Goal: Task Accomplishment & Management: Complete application form

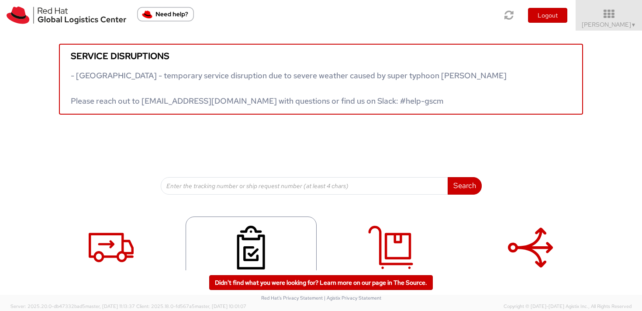
scroll to position [32, 0]
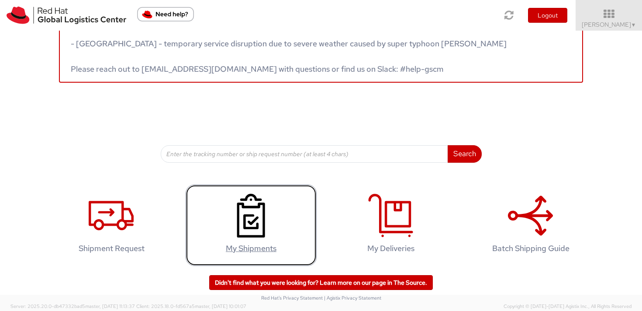
click at [248, 229] on icon at bounding box center [250, 216] width 45 height 44
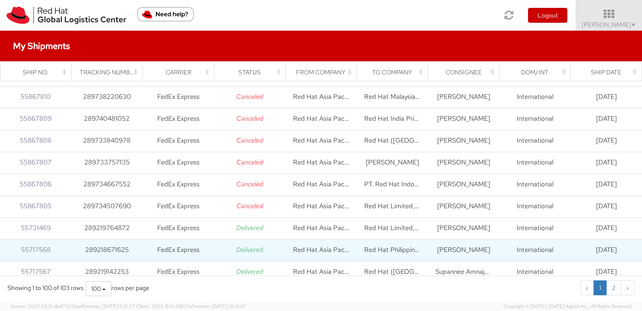
scroll to position [173, 0]
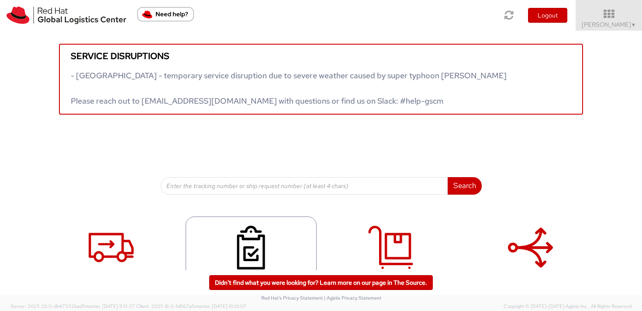
scroll to position [32, 0]
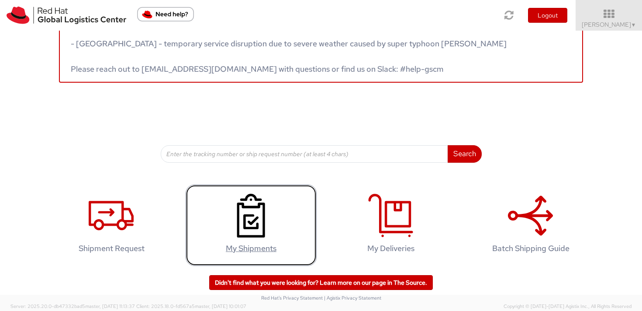
click at [258, 225] on use at bounding box center [251, 216] width 28 height 44
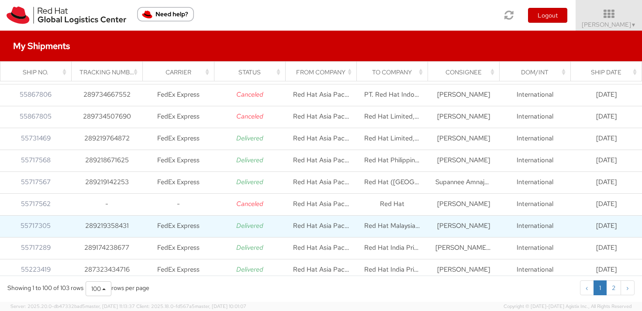
scroll to position [261, 0]
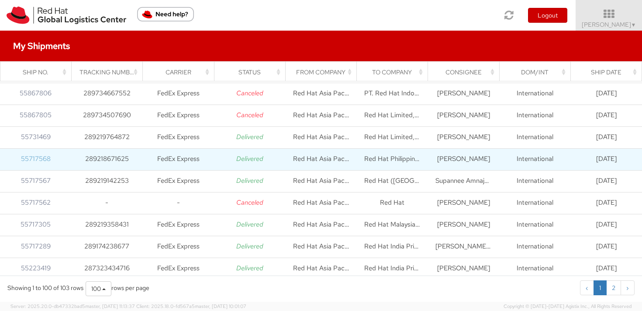
click at [45, 159] on link "55717568" at bounding box center [36, 158] width 30 height 9
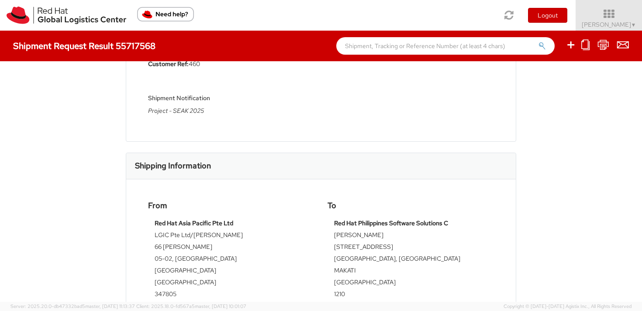
scroll to position [33, 0]
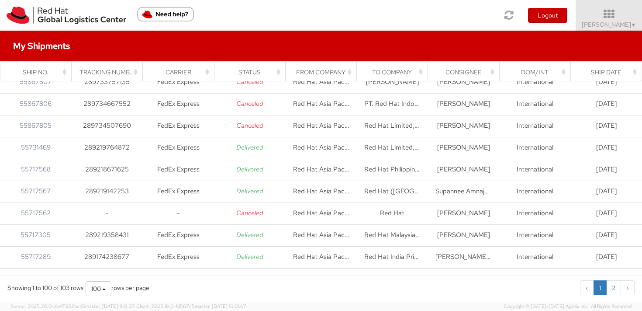
scroll to position [253, 0]
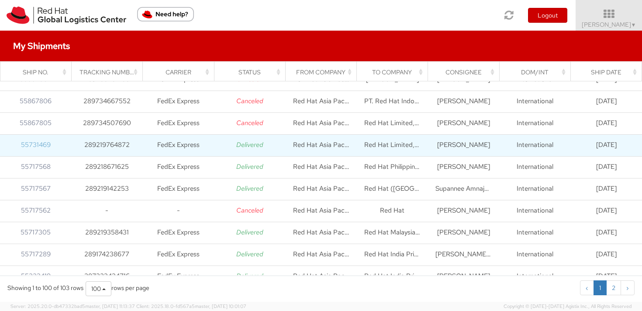
click at [39, 147] on link "55731469" at bounding box center [36, 144] width 30 height 9
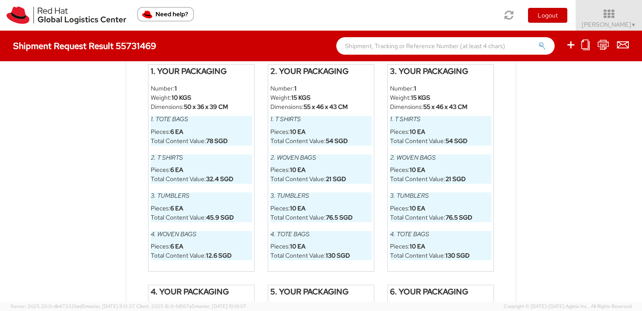
scroll to position [538, 0]
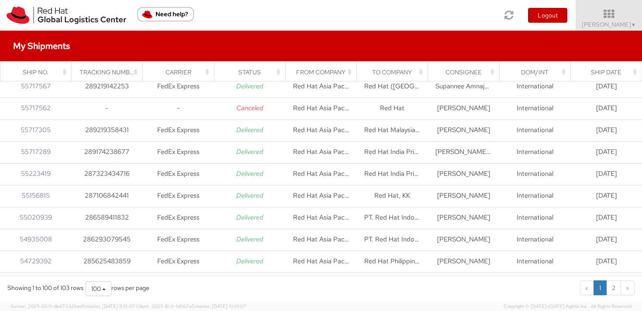
scroll to position [360, 0]
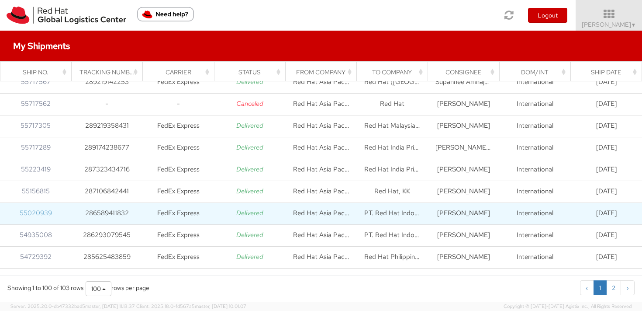
click at [41, 211] on link "55020939" at bounding box center [36, 212] width 32 height 9
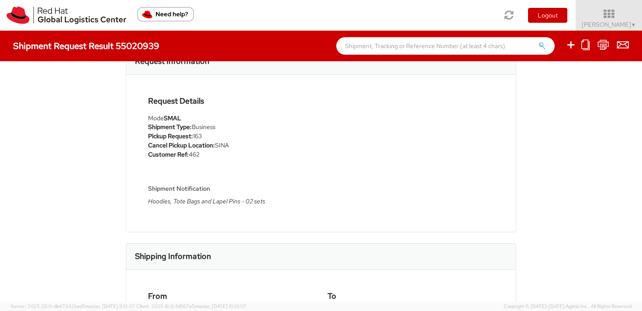
scroll to position [115, 0]
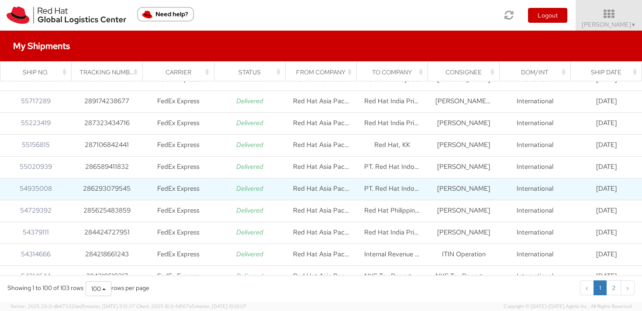
scroll to position [422, 0]
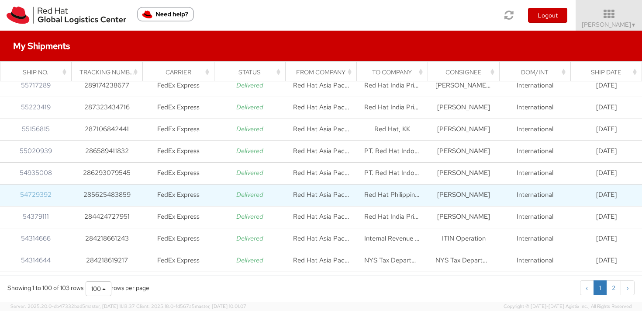
click at [46, 194] on link "54729392" at bounding box center [35, 194] width 31 height 9
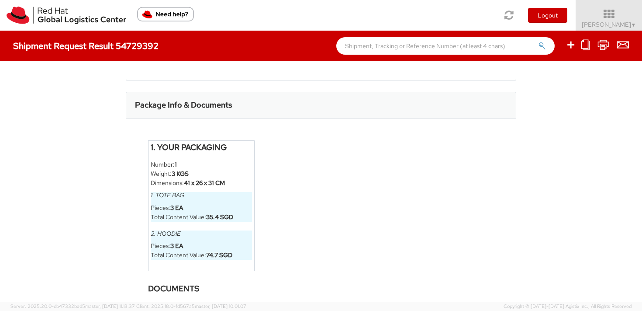
scroll to position [457, 0]
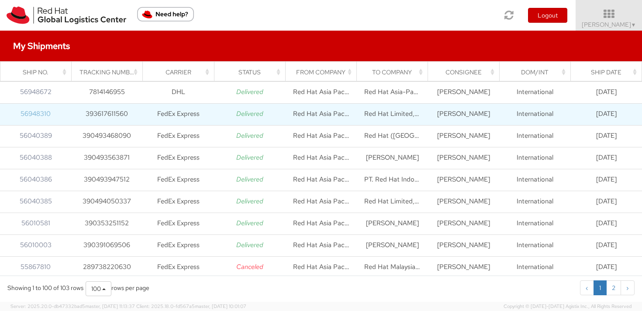
click at [43, 114] on link "56948310" at bounding box center [36, 113] width 30 height 9
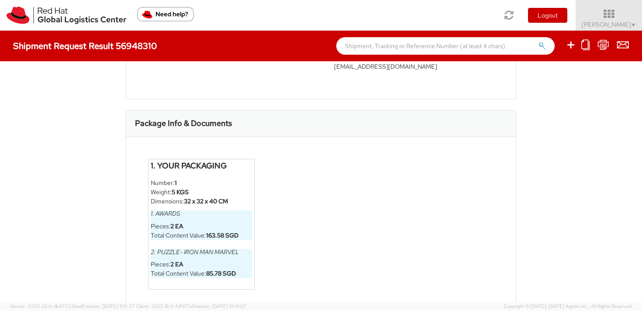
scroll to position [468, 0]
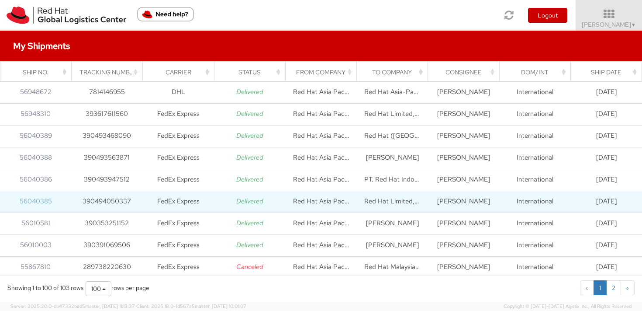
click at [43, 201] on link "56040385" at bounding box center [36, 201] width 32 height 9
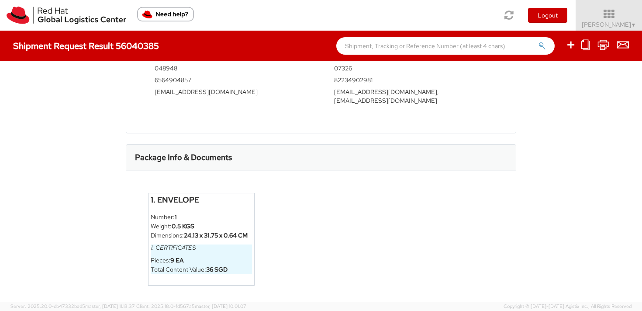
scroll to position [383, 0]
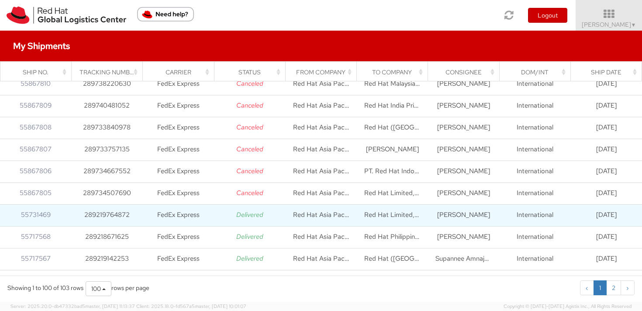
scroll to position [178, 0]
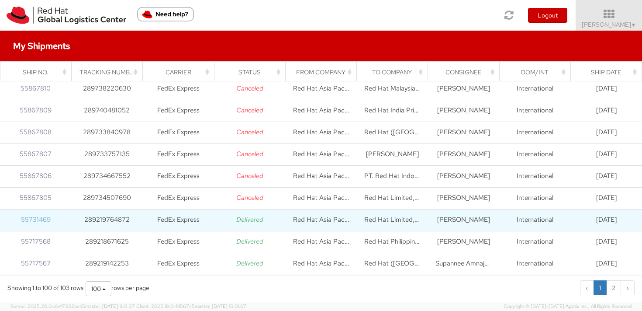
click at [38, 220] on link "55731469" at bounding box center [36, 219] width 30 height 9
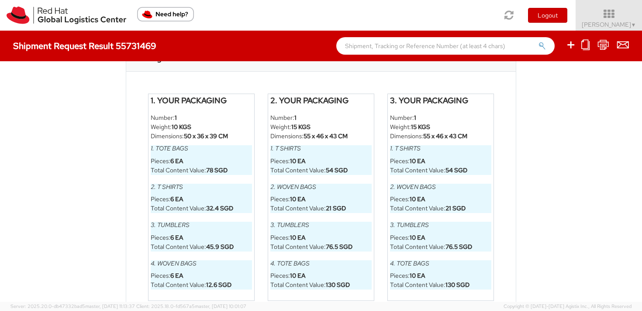
scroll to position [511, 0]
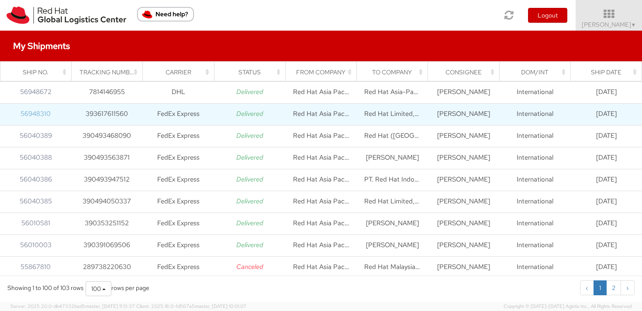
click at [28, 111] on link "56948310" at bounding box center [36, 113] width 30 height 9
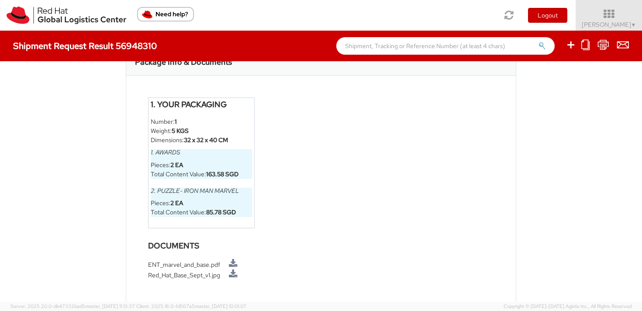
scroll to position [379, 0]
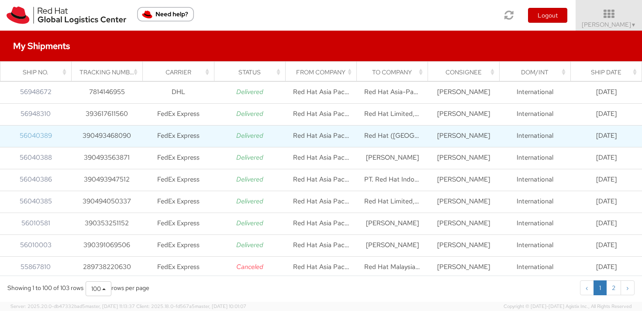
click at [46, 137] on link "56040389" at bounding box center [36, 135] width 32 height 9
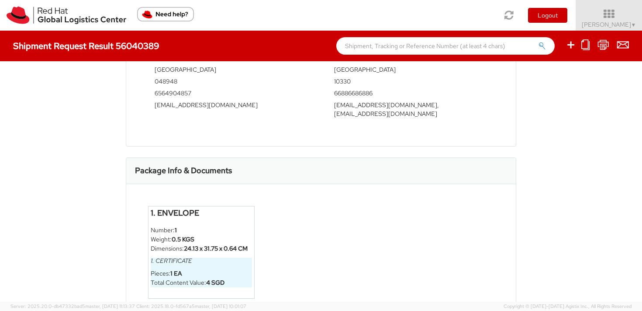
scroll to position [383, 0]
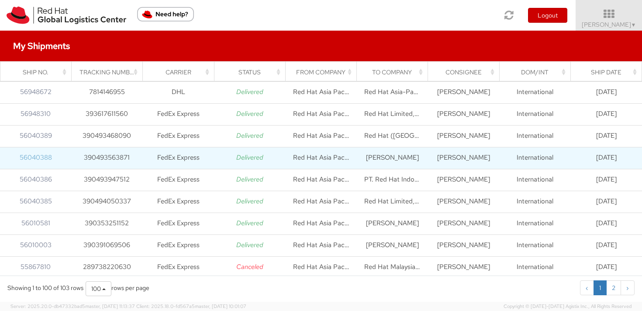
click at [29, 158] on link "56040388" at bounding box center [36, 157] width 32 height 9
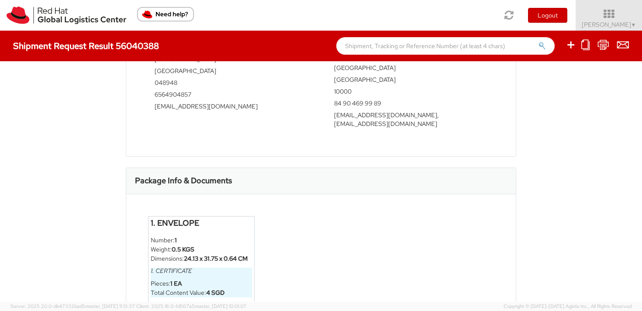
scroll to position [383, 0]
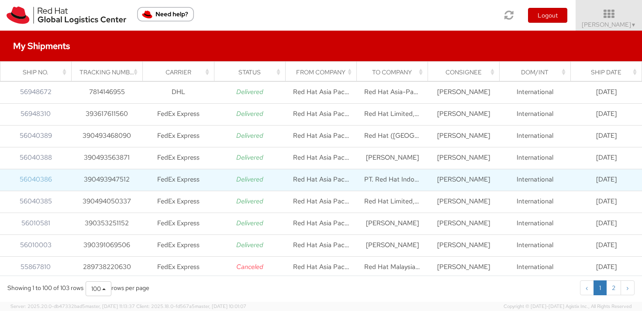
click at [48, 180] on link "56040386" at bounding box center [36, 179] width 32 height 9
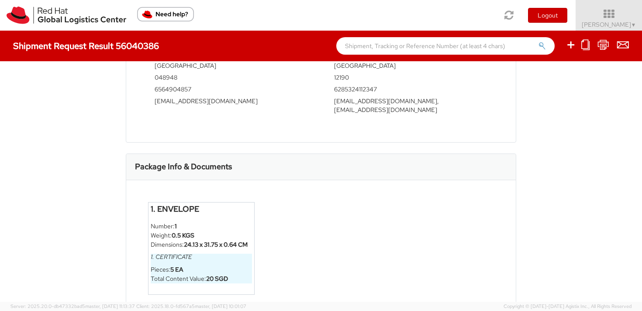
scroll to position [383, 0]
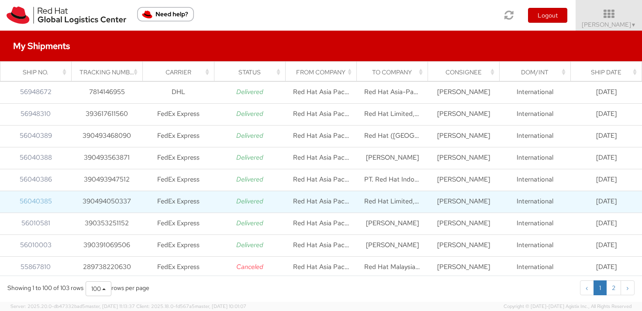
click at [43, 203] on link "56040385" at bounding box center [36, 201] width 32 height 9
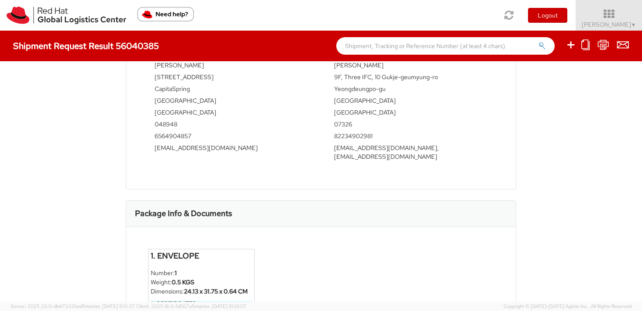
scroll to position [383, 0]
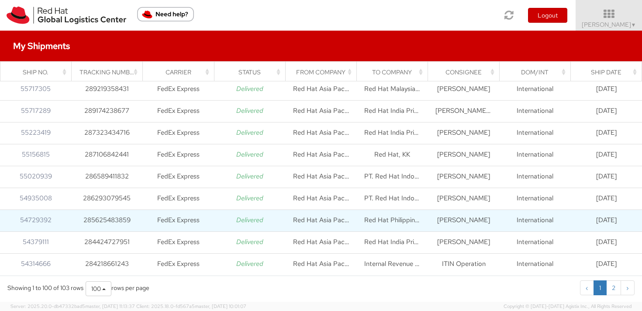
scroll to position [380, 0]
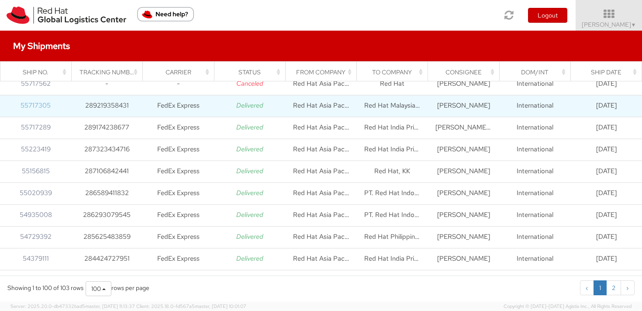
click at [32, 109] on link "55717305" at bounding box center [36, 105] width 30 height 9
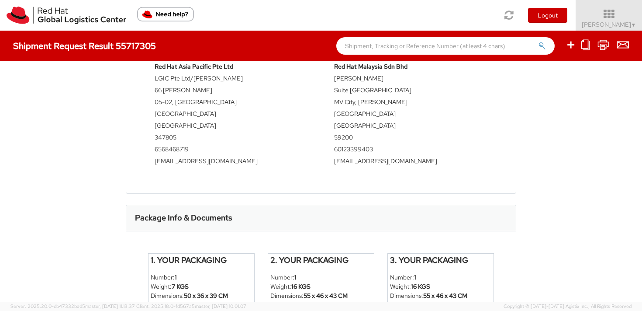
scroll to position [506, 0]
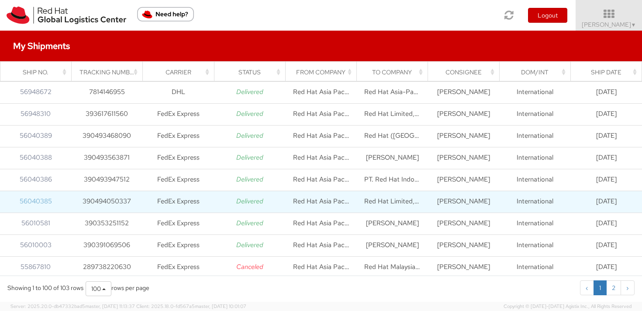
click at [44, 205] on link "56040385" at bounding box center [36, 201] width 32 height 9
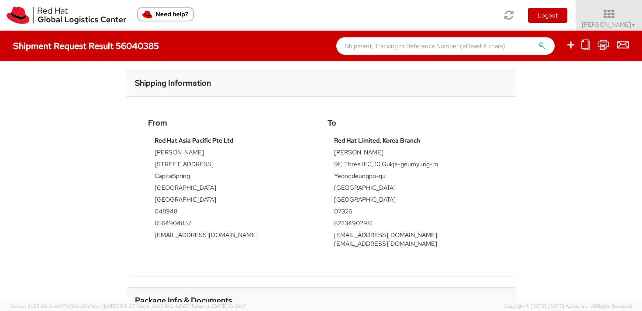
scroll to position [383, 0]
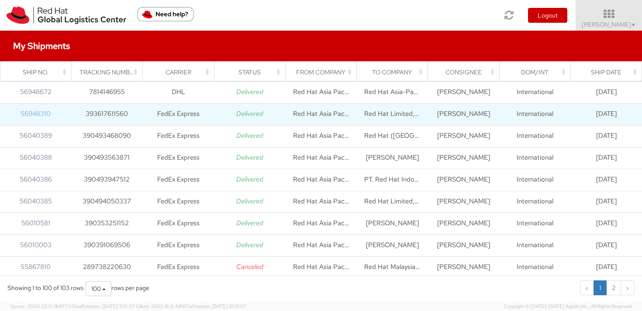
click at [43, 114] on link "56948310" at bounding box center [36, 113] width 30 height 9
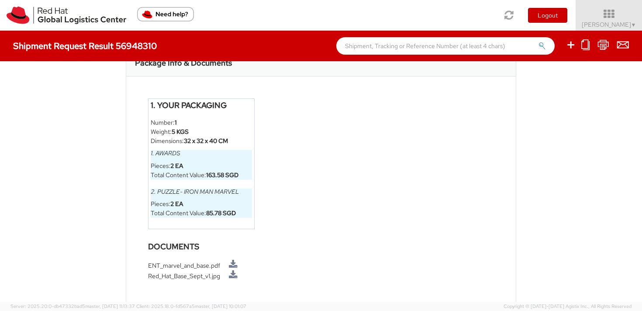
scroll to position [468, 0]
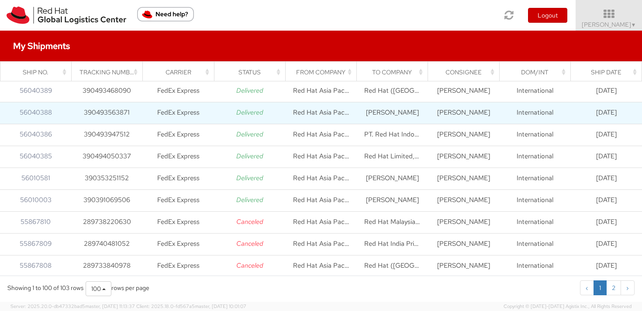
scroll to position [45, 0]
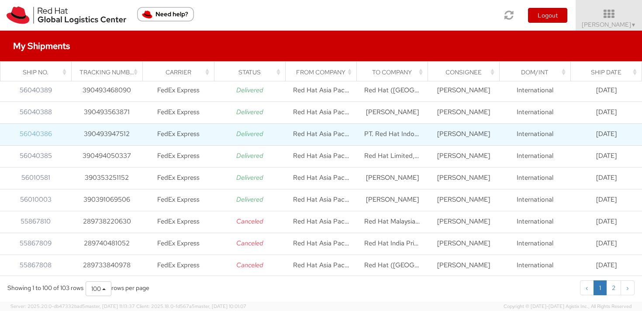
click at [35, 137] on link "56040386" at bounding box center [36, 133] width 32 height 9
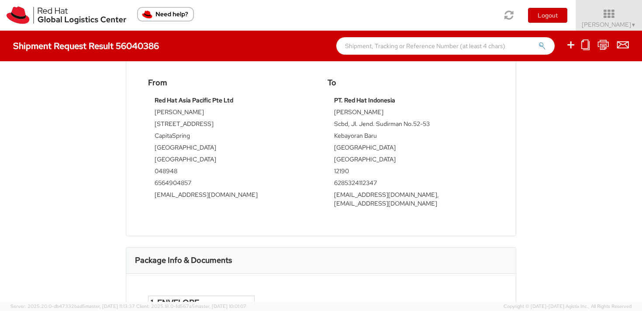
scroll to position [383, 0]
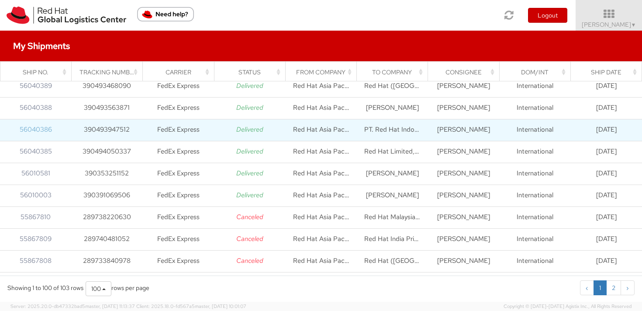
scroll to position [51, 0]
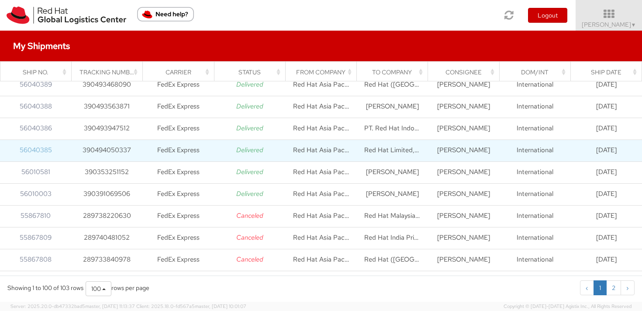
click at [30, 152] on link "56040385" at bounding box center [36, 149] width 32 height 9
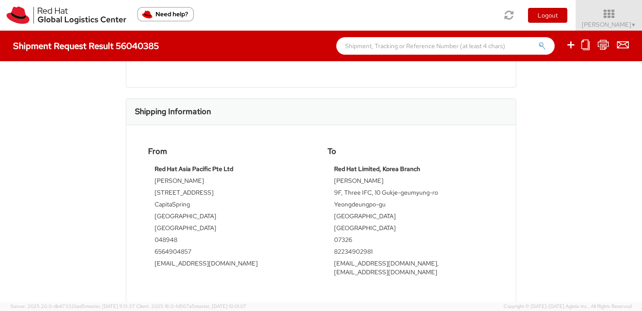
scroll to position [383, 0]
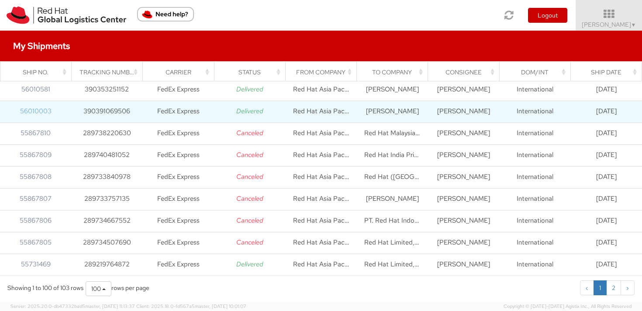
scroll to position [135, 0]
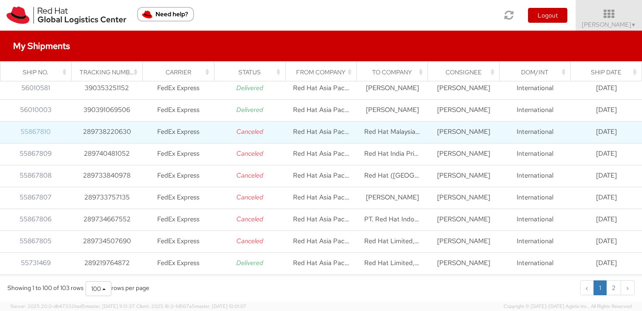
click at [30, 133] on link "55867810" at bounding box center [36, 131] width 30 height 9
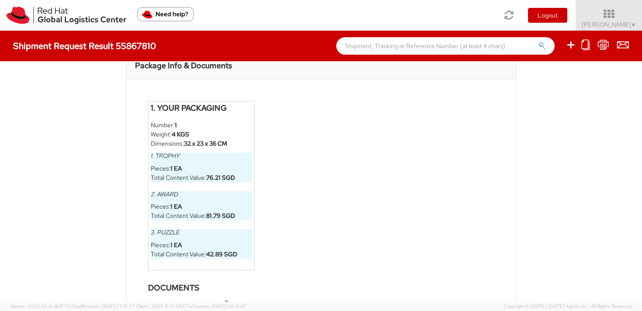
scroll to position [496, 0]
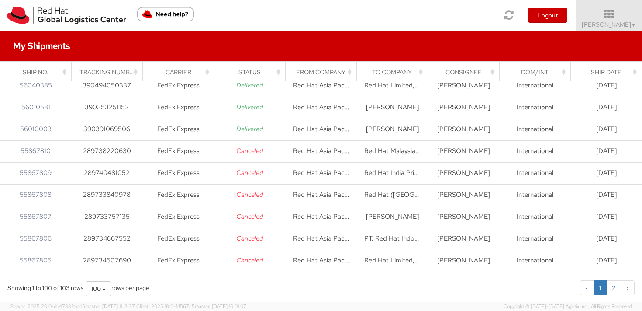
scroll to position [150, 0]
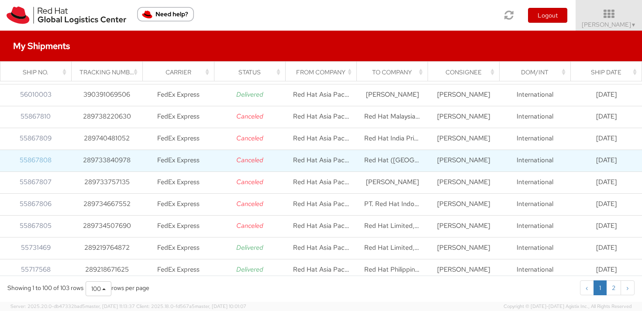
click at [40, 163] on link "55867808" at bounding box center [36, 160] width 32 height 9
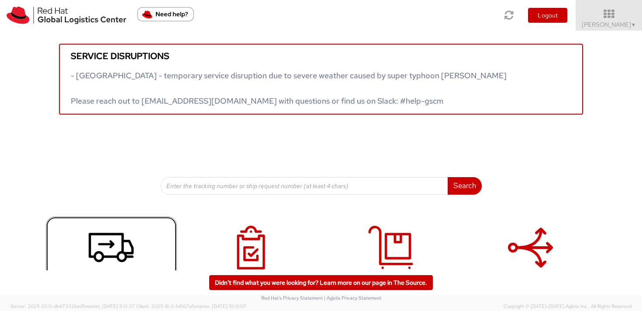
click at [114, 235] on icon at bounding box center [111, 247] width 45 height 44
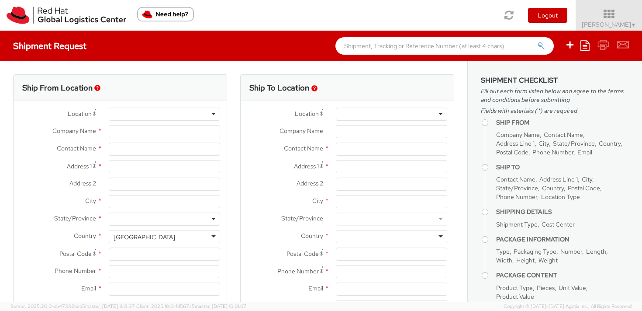
select select
select select "460"
type input "Red Hat Asia Pacific Pte Ltd"
type input "[PERSON_NAME]"
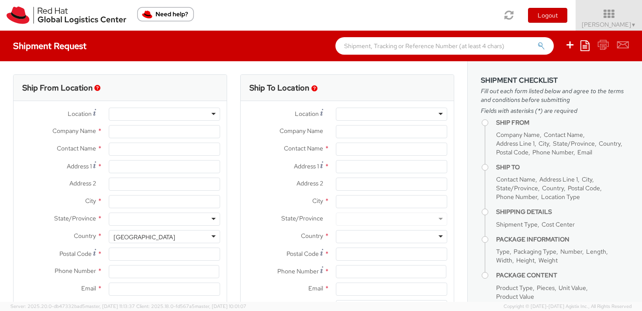
type input "[STREET_ADDRESS]"
type input "CapitaSpring"
type input "[GEOGRAPHIC_DATA]"
type input "048948"
type input "6564904857"
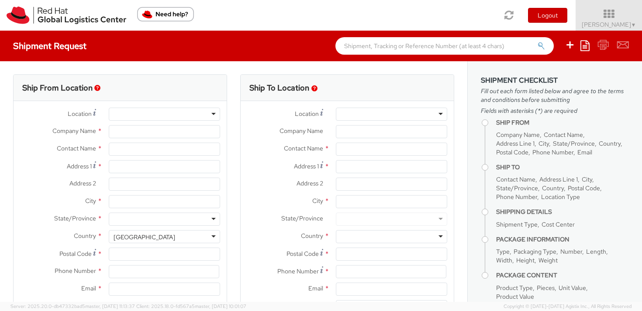
type input "[EMAIL_ADDRESS][DOMAIN_NAME]"
select select "CM"
select select "KGS"
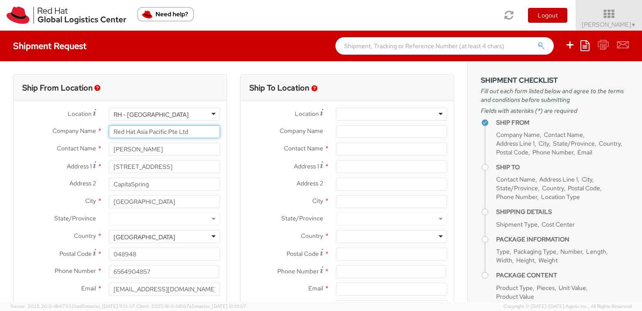
drag, startPoint x: 197, startPoint y: 134, endPoint x: 109, endPoint y: 130, distance: 88.3
click at [109, 130] on input "Red Hat Asia Pacific Pte Ltd" at bounding box center [164, 131] width 111 height 13
type input "LGIC PTE LTD"
click at [122, 149] on input "[PERSON_NAME]" at bounding box center [164, 148] width 111 height 13
drag, startPoint x: 168, startPoint y: 150, endPoint x: 106, endPoint y: 148, distance: 62.5
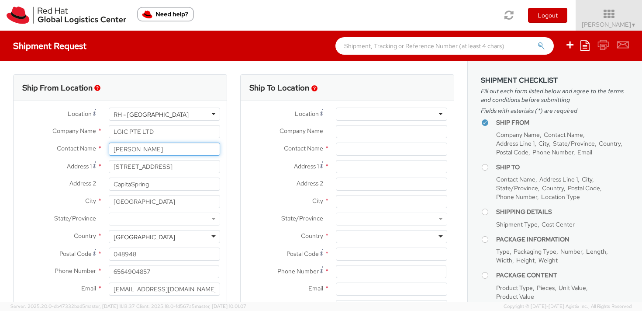
click at [106, 148] on div "[PERSON_NAME]" at bounding box center [164, 148] width 125 height 13
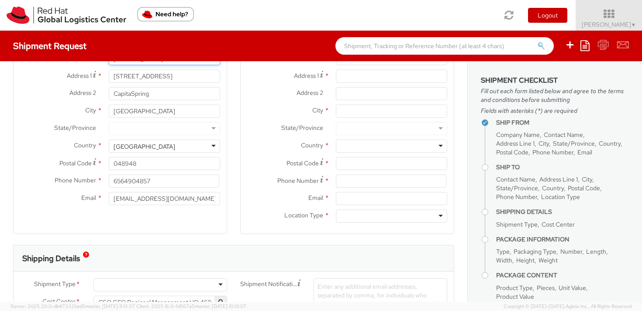
scroll to position [93, 0]
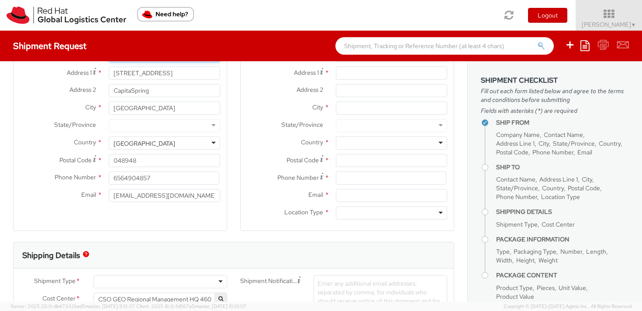
type input "[PERSON_NAME]"
drag, startPoint x: 158, startPoint y: 174, endPoint x: 110, endPoint y: 177, distance: 48.2
click at [110, 177] on input "6564904857" at bounding box center [164, 177] width 111 height 13
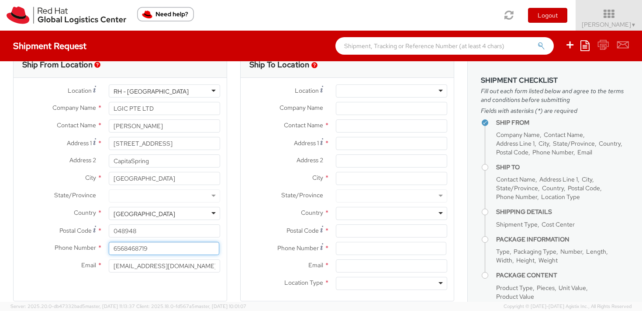
type input "6568468719"
click at [249, 178] on label "City *" at bounding box center [285, 177] width 89 height 11
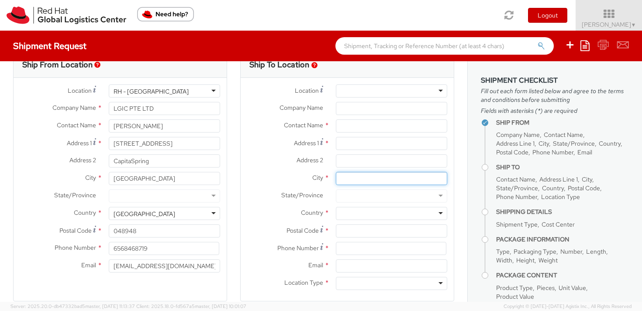
click at [336, 178] on input "City *" at bounding box center [391, 178] width 111 height 13
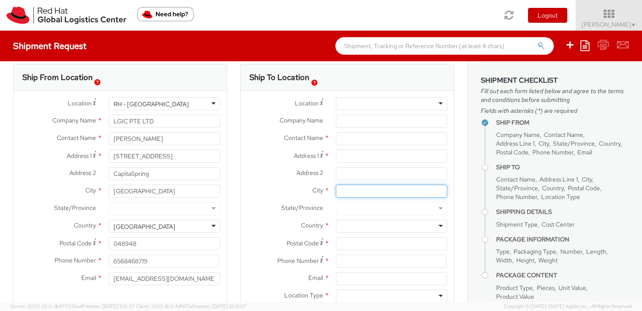
scroll to position [12, 0]
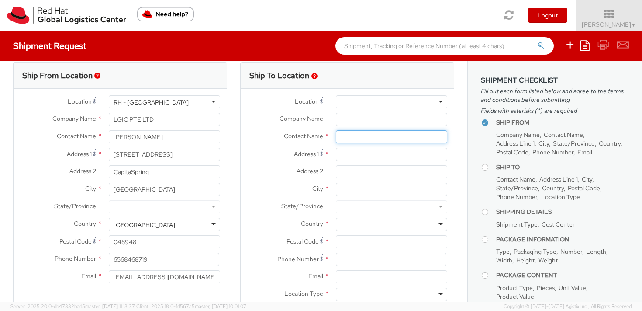
click at [356, 134] on input "text" at bounding box center [391, 136] width 111 height 13
type input "[PERSON_NAME]"
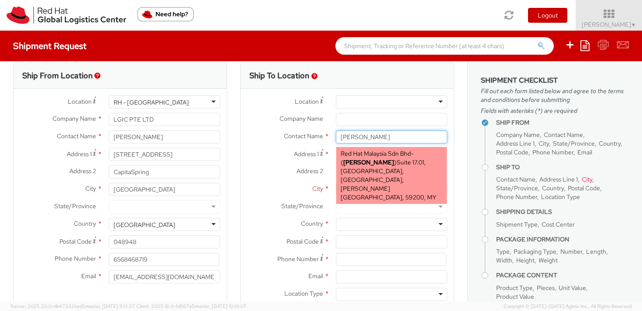
click at [380, 162] on span "Suite 17.01, [GEOGRAPHIC_DATA], [GEOGRAPHIC_DATA], [PERSON_NAME][GEOGRAPHIC_DAT…" at bounding box center [389, 179] width 96 height 43
type input "Red Hat Malaysia Sdn Bhd"
type input "[PERSON_NAME]"
type input "Suite [GEOGRAPHIC_DATA]"
type input "MV City, [PERSON_NAME]"
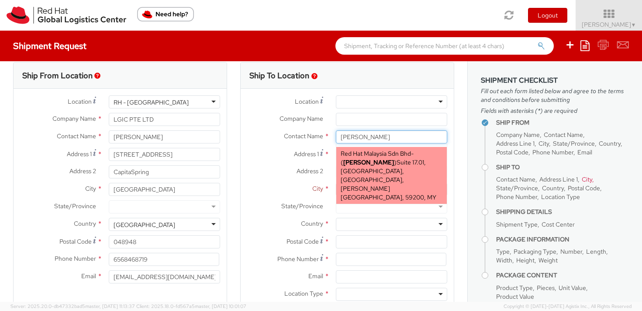
type input "[GEOGRAPHIC_DATA]"
type input "59200"
type input "[EMAIL_ADDRESS][DOMAIN_NAME]"
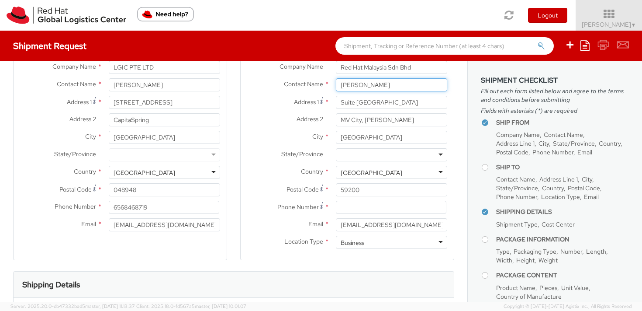
scroll to position [119, 0]
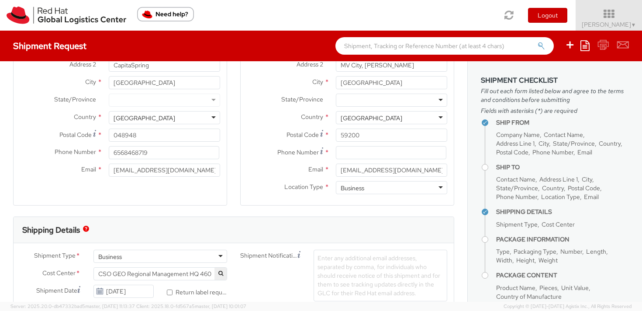
type input "[PERSON_NAME]"
click at [350, 155] on input at bounding box center [391, 152] width 111 height 13
paste input "[PHONE_NUMBER]"
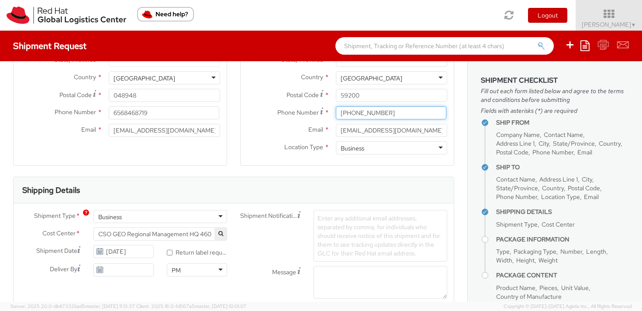
scroll to position [171, 0]
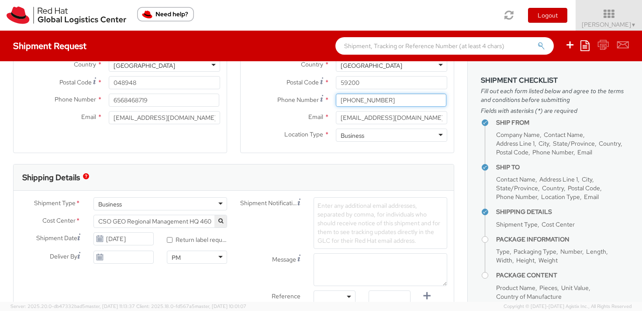
type input "[PHONE_NUMBER]"
click at [264, 161] on div "Ship To Location Location * [GEOGRAPHIC_DATA] - [GEOGRAPHIC_DATA] [GEOGRAPHIC_D…" at bounding box center [347, 33] width 214 height 261
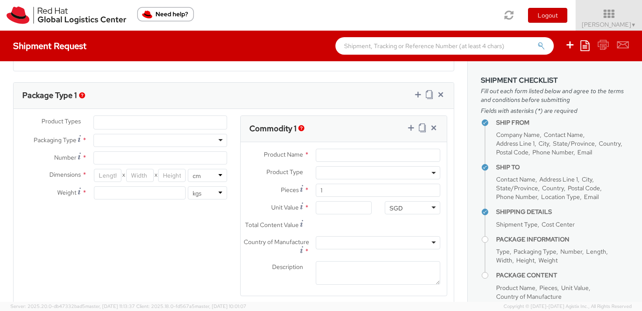
scroll to position [416, 0]
click at [156, 115] on ul at bounding box center [160, 120] width 133 height 13
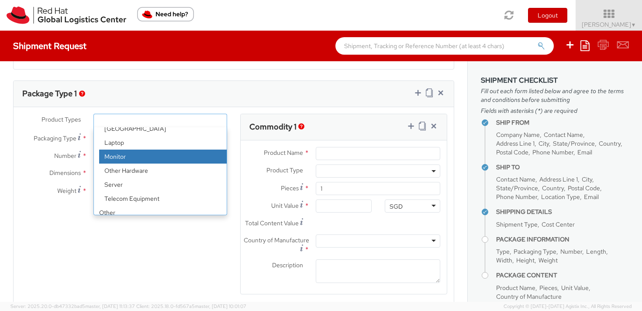
scroll to position [38, 0]
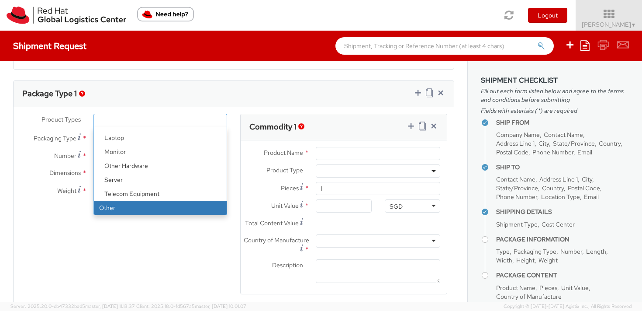
select select "OTHER"
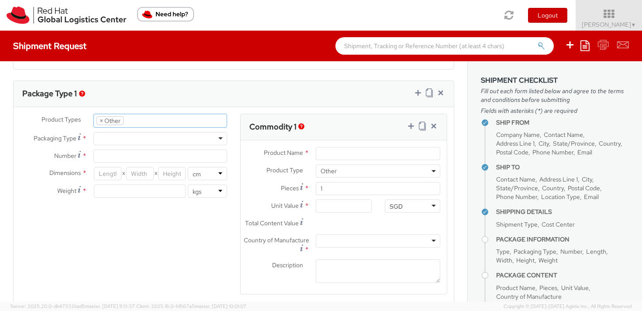
scroll to position [70, 0]
click at [138, 140] on div at bounding box center [160, 138] width 134 height 13
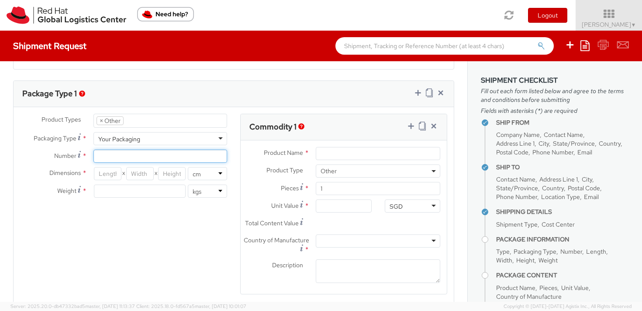
click at [132, 157] on input "Number *" at bounding box center [160, 155] width 134 height 13
type input "1"
click at [108, 173] on input "number" at bounding box center [108, 173] width 28 height 13
type input "31"
click at [142, 172] on input "number" at bounding box center [140, 173] width 28 height 13
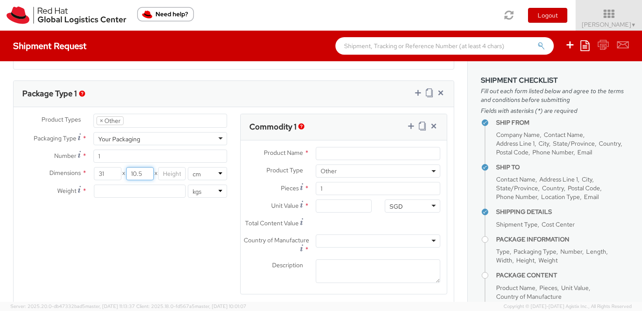
type input "10.5"
type input "21"
click at [129, 188] on input "number" at bounding box center [140, 190] width 92 height 13
type input "1.3"
click at [215, 257] on div "Product Types * Documents Docking Station Laptop Monitor Other Hardware Server …" at bounding box center [234, 210] width 440 height 192
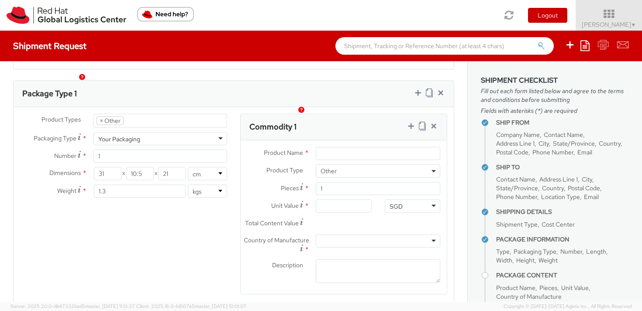
scroll to position [491, 0]
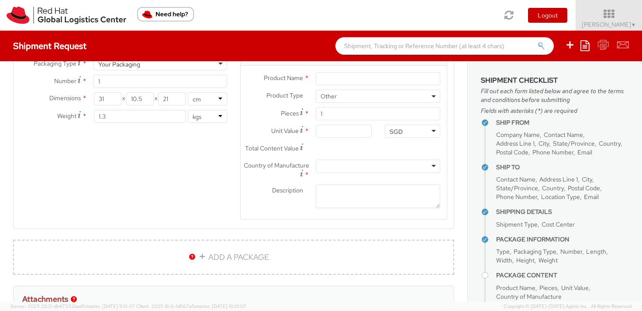
click at [355, 85] on div "Product Name *" at bounding box center [344, 80] width 206 height 17
click at [355, 82] on input "Product Name *" at bounding box center [378, 78] width 125 height 13
type input "TROPHY"
click at [332, 134] on input "Unit Value *" at bounding box center [343, 131] width 55 height 13
type input "7.00"
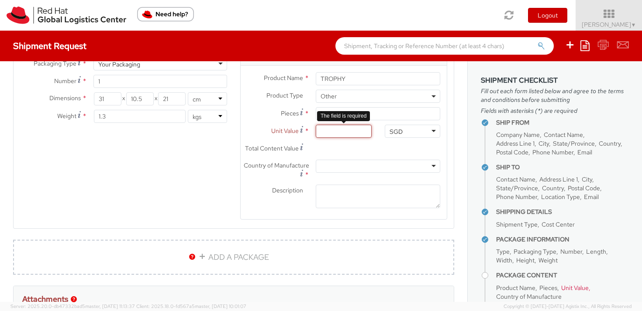
type input "7.00"
type input "76.00"
type input "76.20"
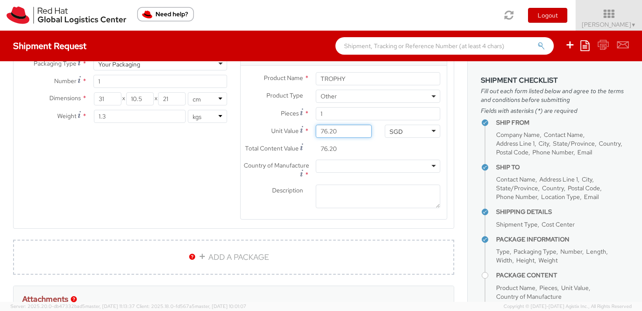
type input "76.21"
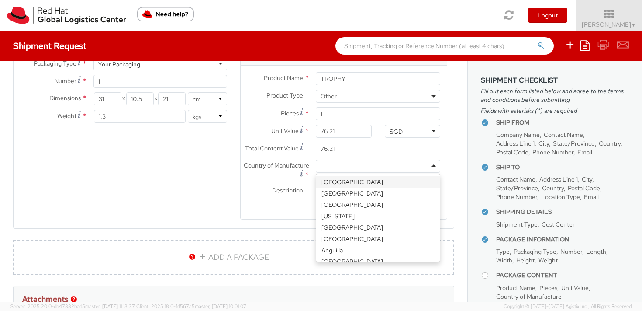
click at [353, 169] on div at bounding box center [378, 165] width 125 height 13
type input "SIN"
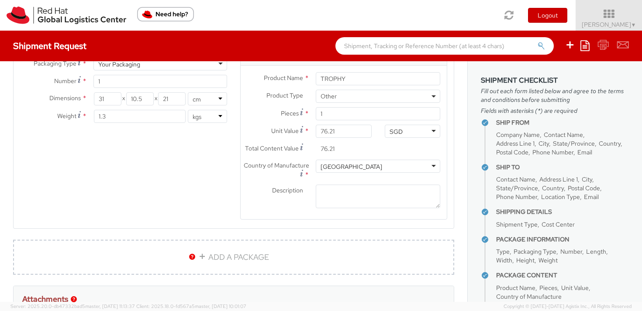
scroll to position [0, 0]
click at [354, 194] on textarea "Description *" at bounding box center [378, 196] width 125 height 24
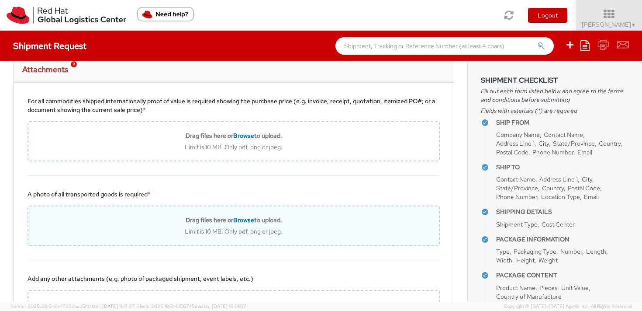
scroll to position [719, 0]
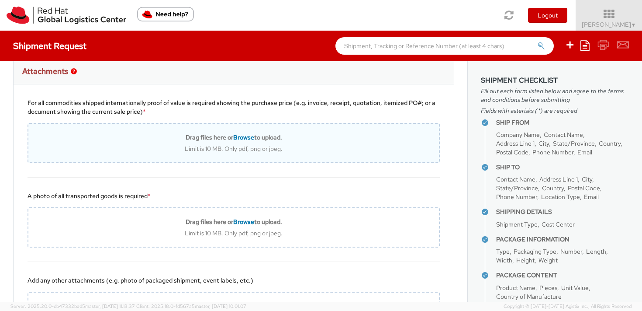
type textarea "Trophy"
click at [226, 138] on b "Drag files here or Browse to upload." at bounding box center [234, 137] width 97 height 8
type input "C:\fakepath\L&G - SEAK trophy.pdf"
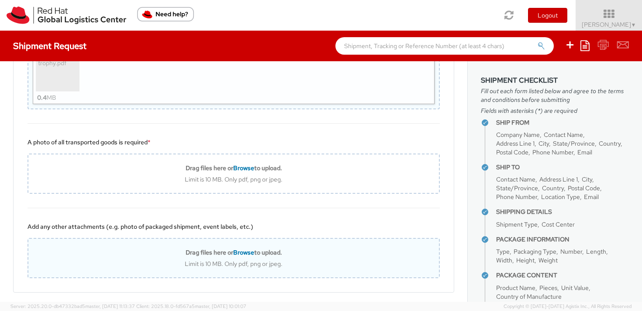
scroll to position [839, 0]
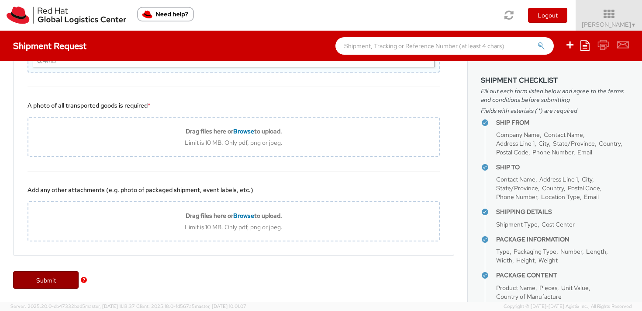
click at [55, 277] on link "Submit" at bounding box center [46, 279] width 66 height 17
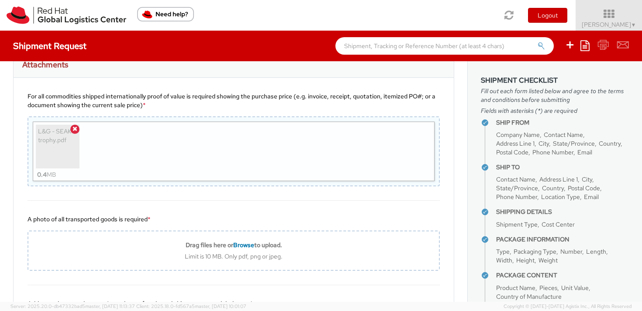
scroll to position [748, 0]
